Goal: Information Seeking & Learning: Check status

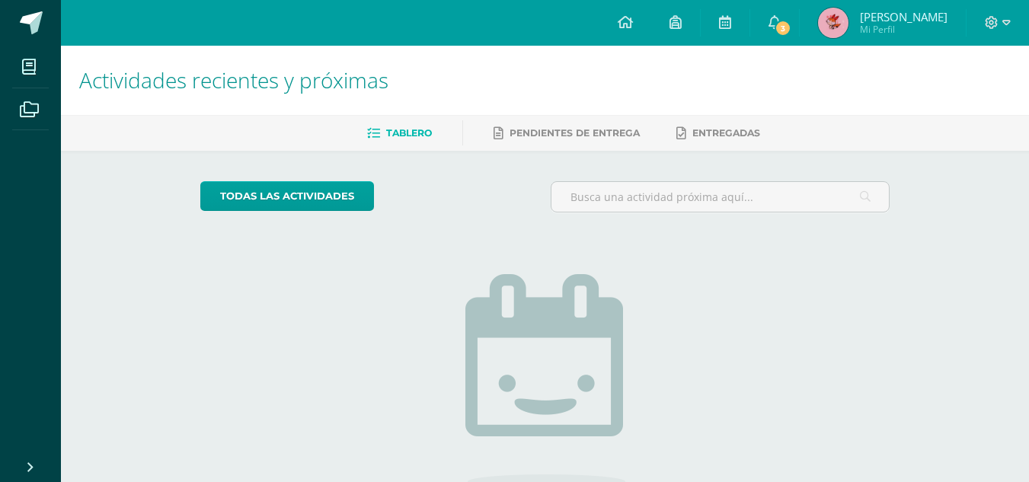
click at [840, 27] on img at bounding box center [833, 23] width 30 height 30
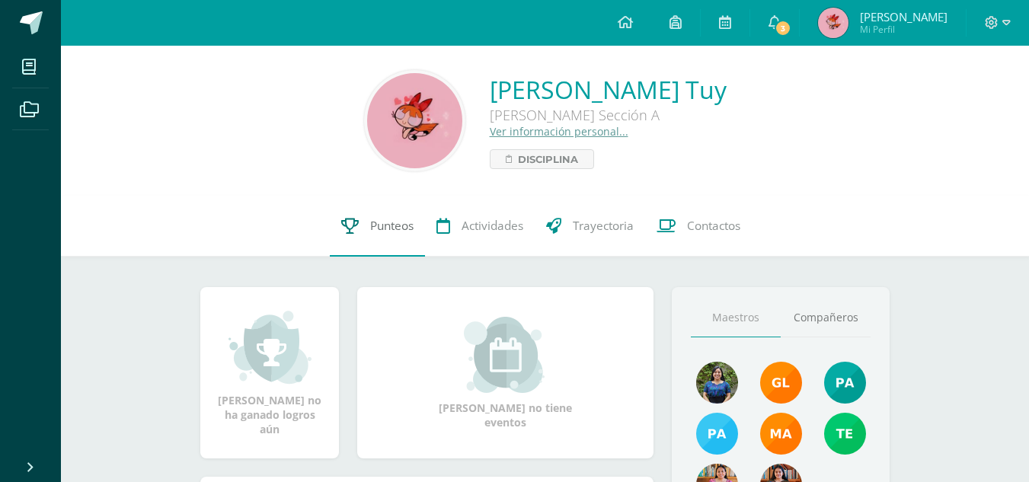
click at [362, 219] on link "Punteos" at bounding box center [377, 226] width 95 height 61
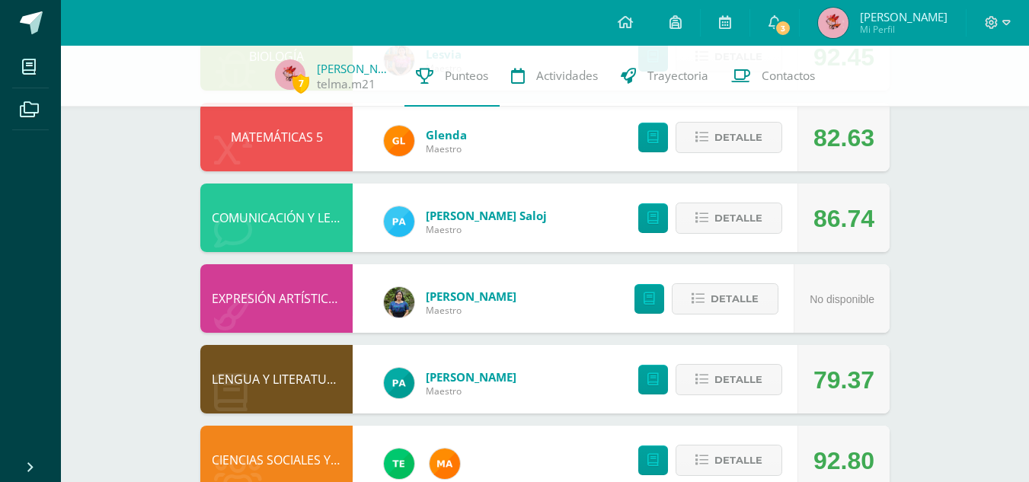
scroll to position [503, 0]
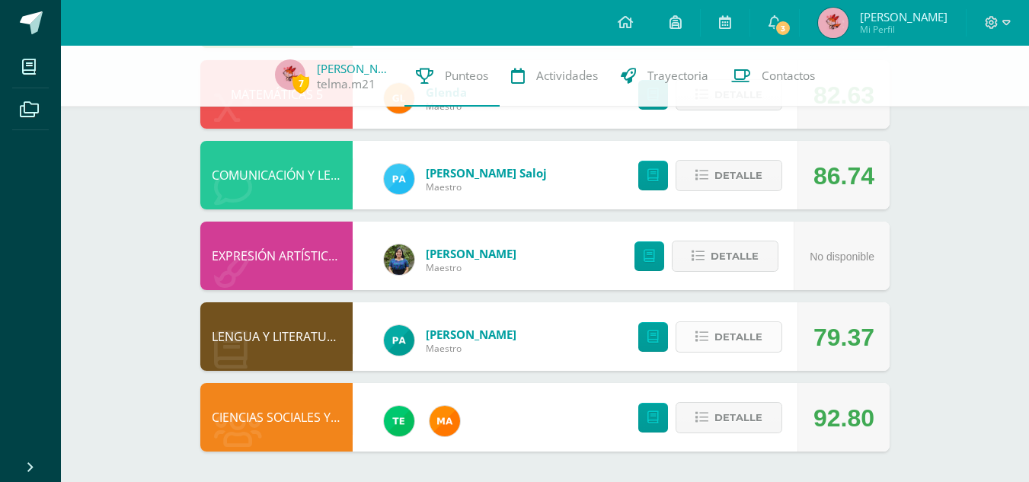
click at [725, 347] on span "Detalle" at bounding box center [738, 337] width 48 height 28
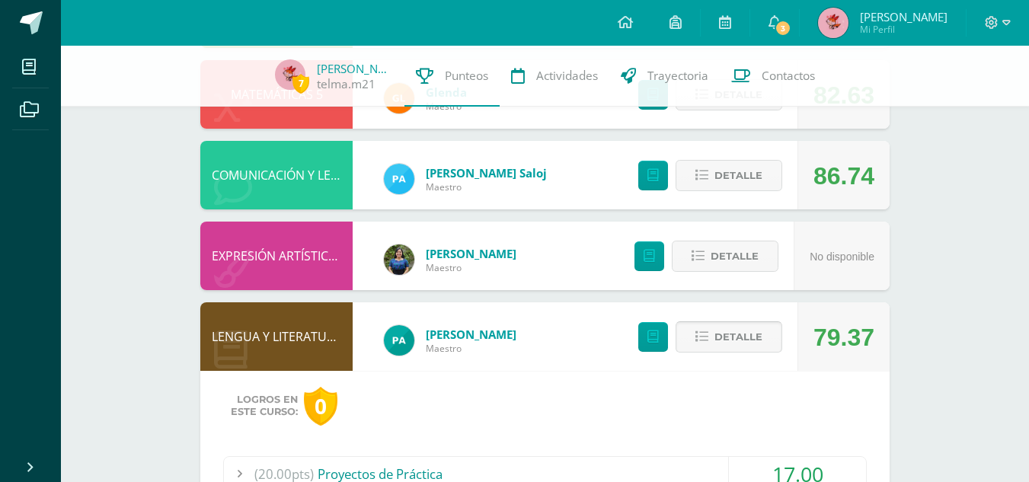
click at [725, 347] on button "Detalle" at bounding box center [728, 336] width 107 height 31
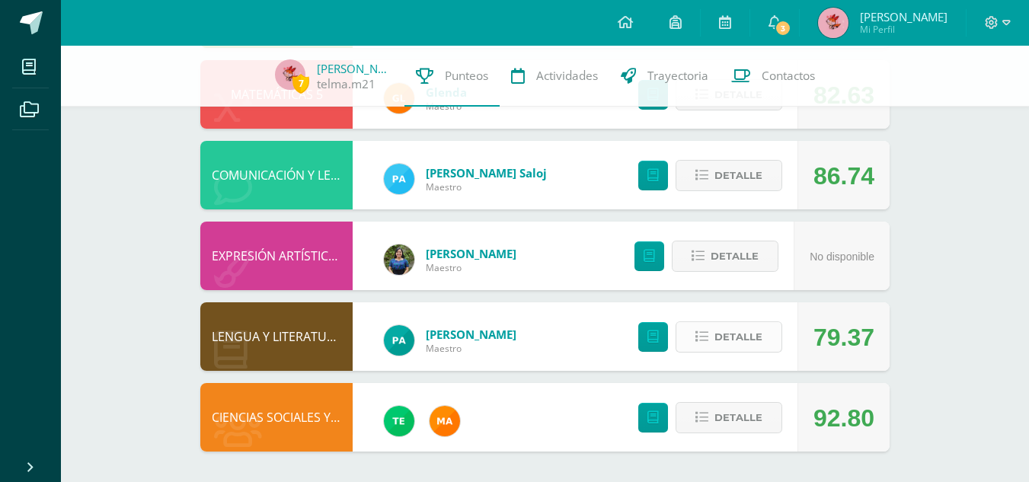
click at [747, 337] on span "Detalle" at bounding box center [738, 337] width 48 height 28
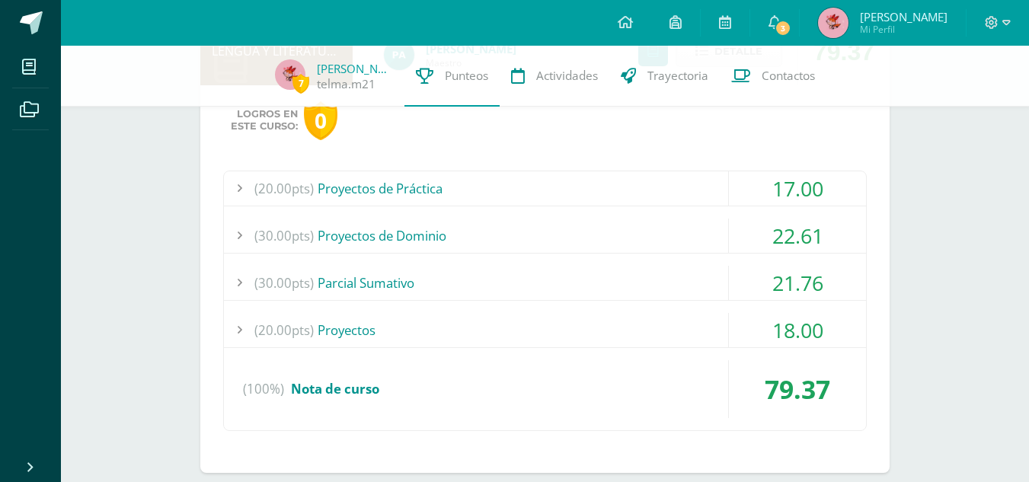
scroll to position [784, 0]
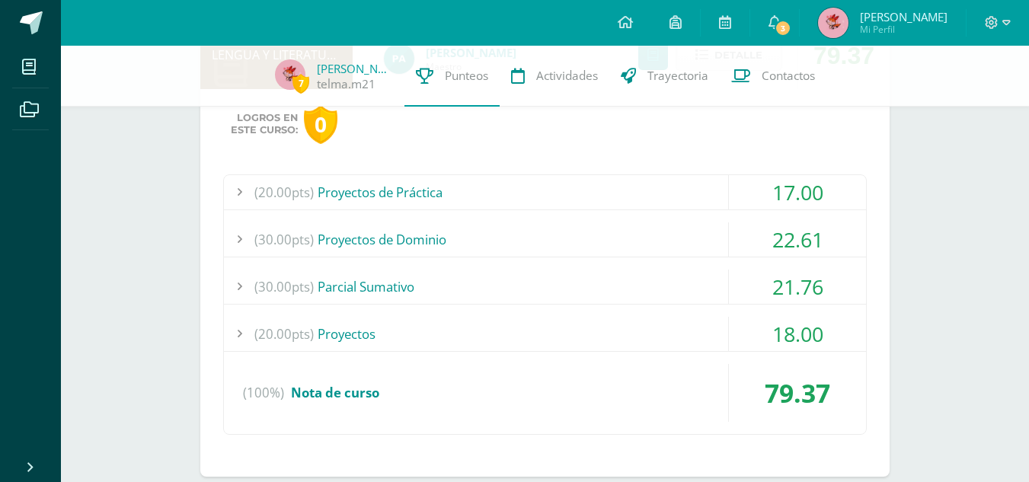
click at [390, 193] on div "(20.00pts) Proyectos de Práctica" at bounding box center [545, 192] width 642 height 34
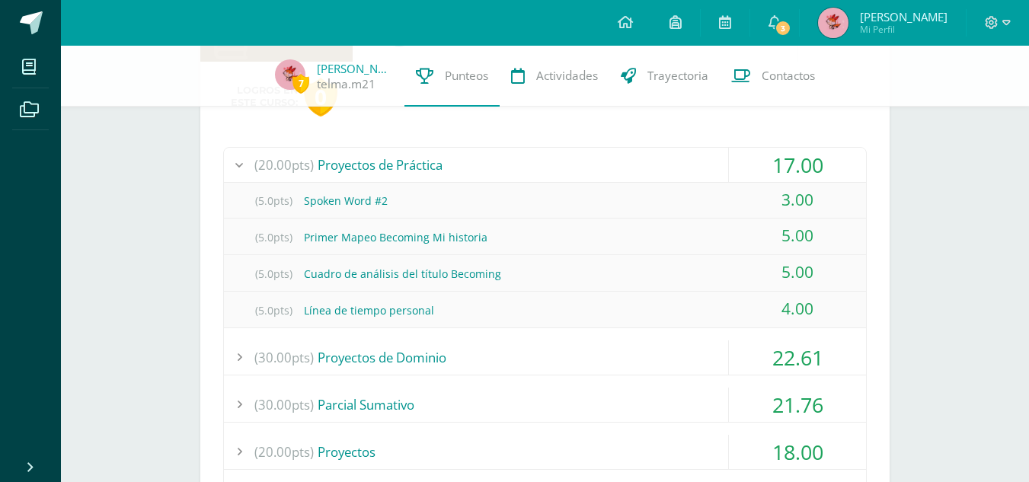
scroll to position [1035, 0]
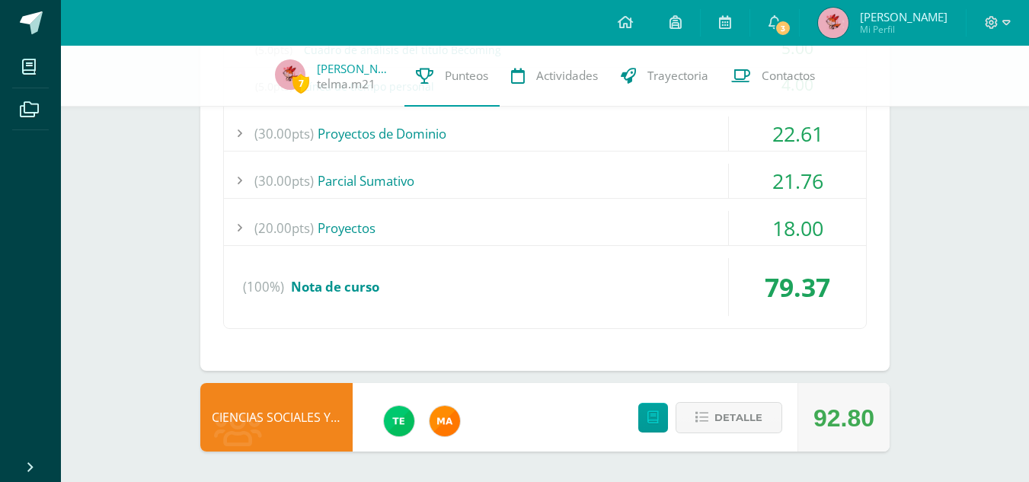
click at [340, 220] on div "(20.00pts) Proyectos" at bounding box center [545, 228] width 642 height 34
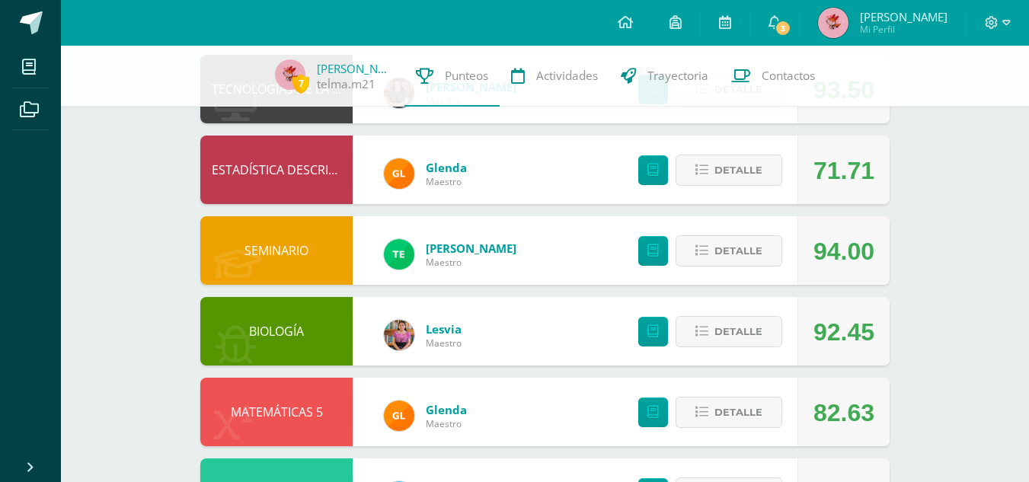
scroll to position [186, 0]
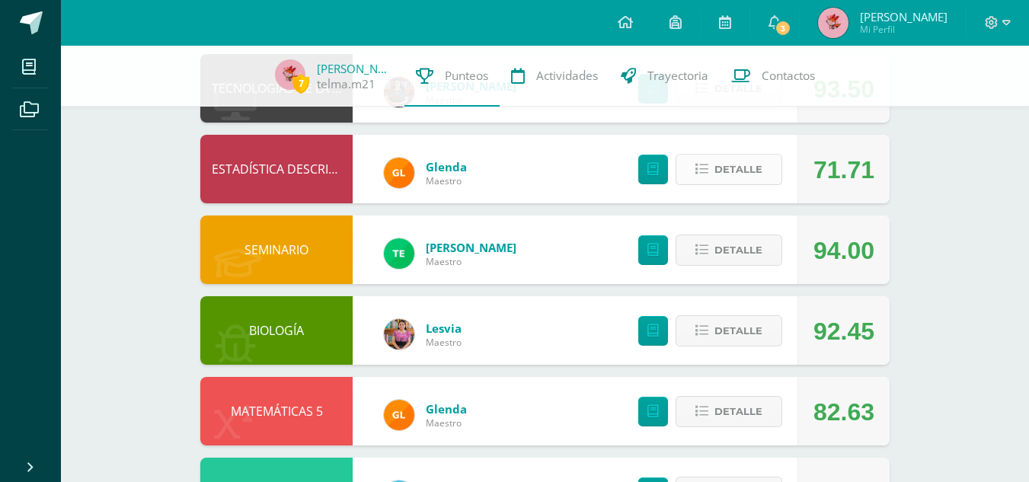
click at [754, 168] on span "Detalle" at bounding box center [738, 169] width 48 height 28
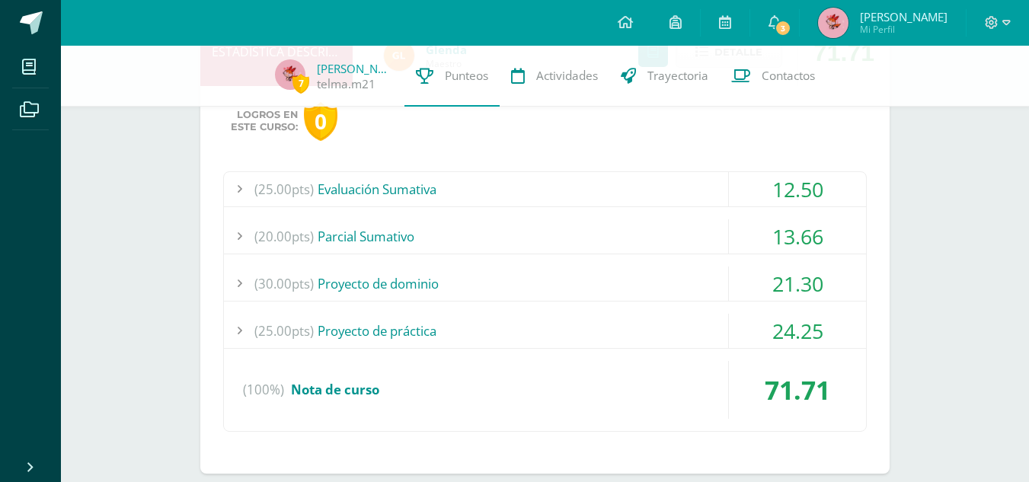
scroll to position [305, 0]
click at [432, 190] on div "(25.00pts) Evaluación Sumativa" at bounding box center [545, 188] width 642 height 34
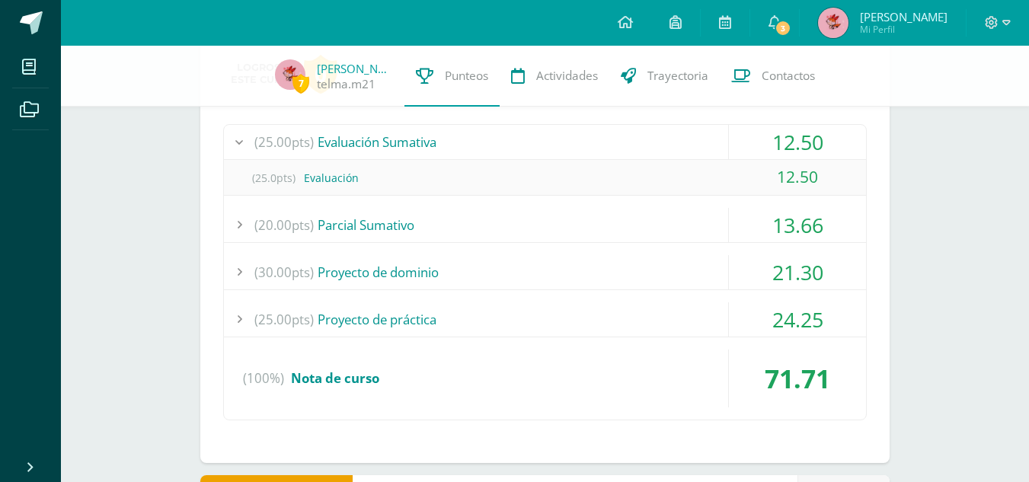
scroll to position [351, 0]
click at [393, 229] on div "(20.00pts) Parcial Sumativo" at bounding box center [545, 224] width 642 height 34
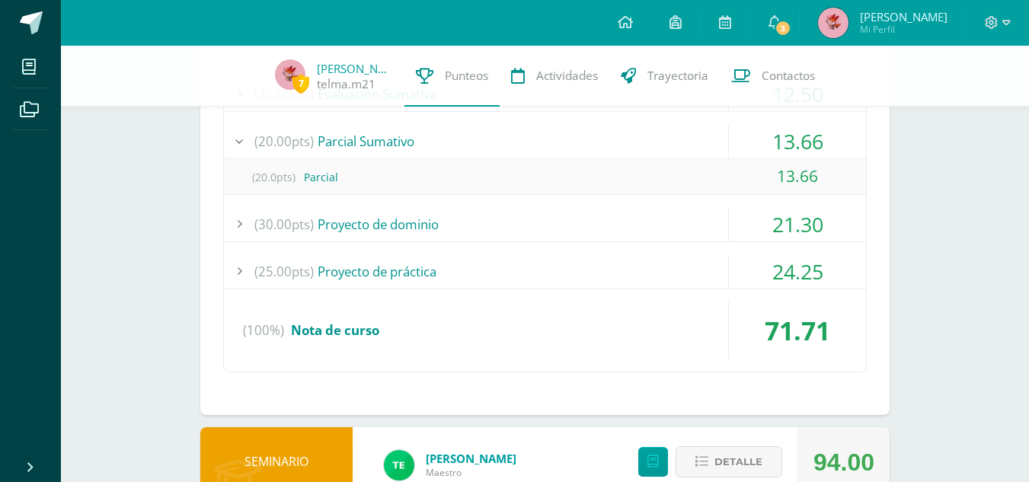
scroll to position [406, 0]
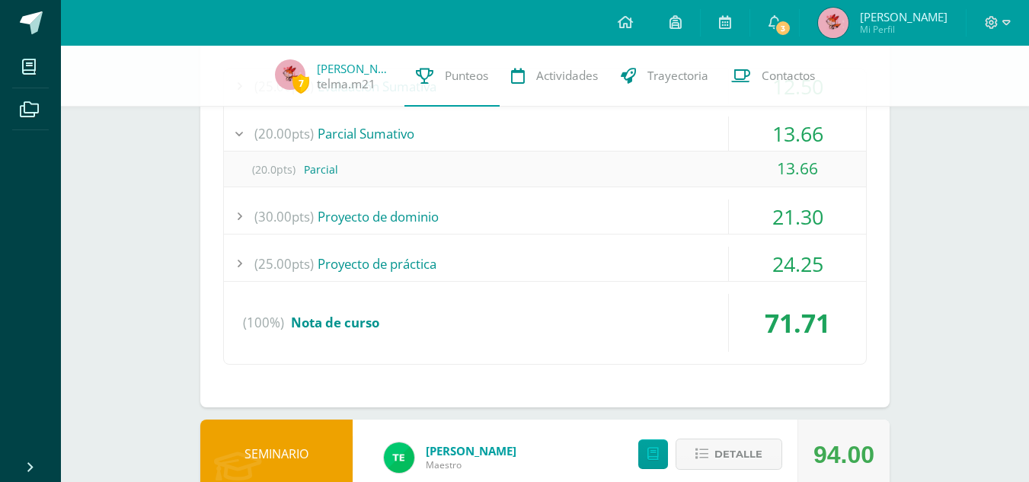
click at [385, 214] on div "(30.00pts) Proyecto de dominio" at bounding box center [545, 216] width 642 height 34
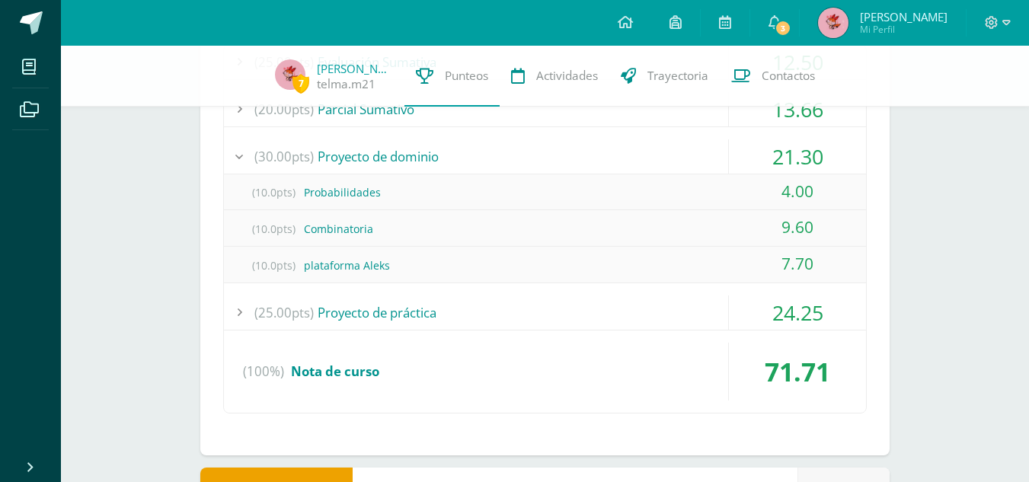
scroll to position [432, 0]
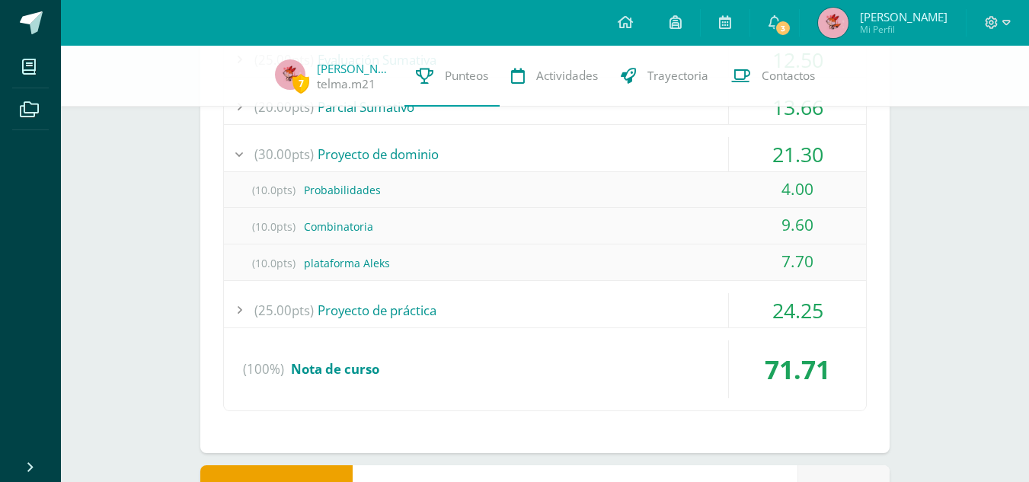
click at [378, 302] on div "(25.00pts) Proyecto de práctica" at bounding box center [545, 310] width 642 height 34
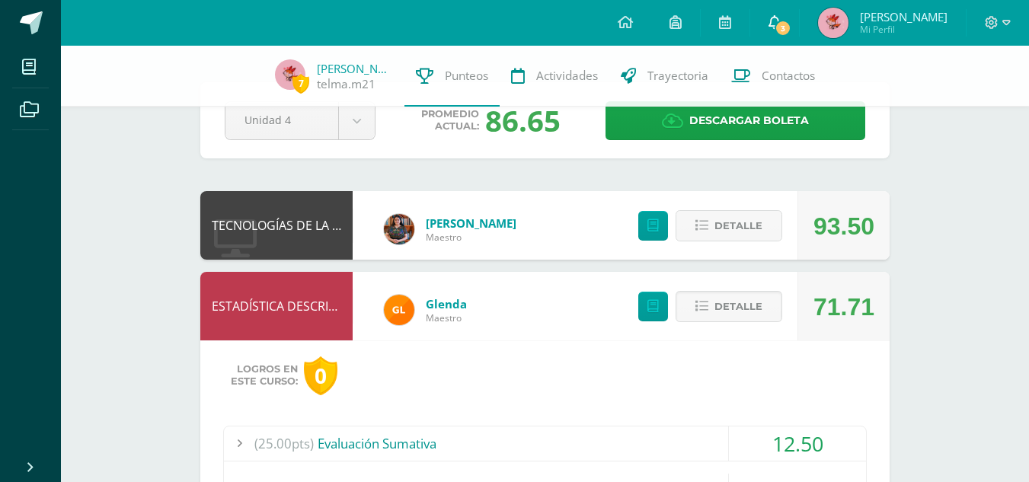
scroll to position [0, 0]
